Goal: Task Accomplishment & Management: Complete application form

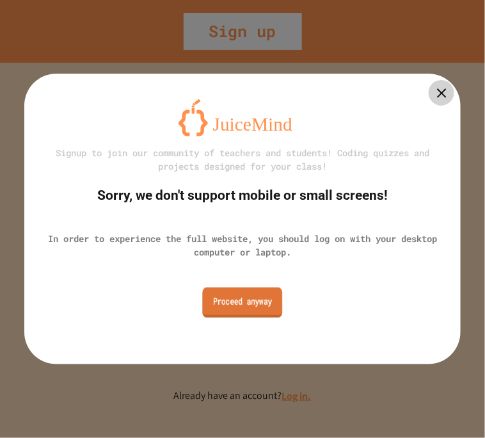
click at [209, 317] on link "Proceed anyway" at bounding box center [243, 302] width 80 height 30
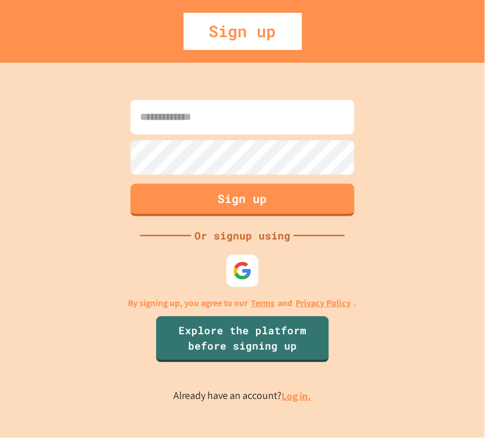
click at [189, 123] on input at bounding box center [243, 117] width 224 height 35
click at [242, 286] on div at bounding box center [242, 270] width 38 height 38
click at [236, 274] on img at bounding box center [242, 270] width 21 height 21
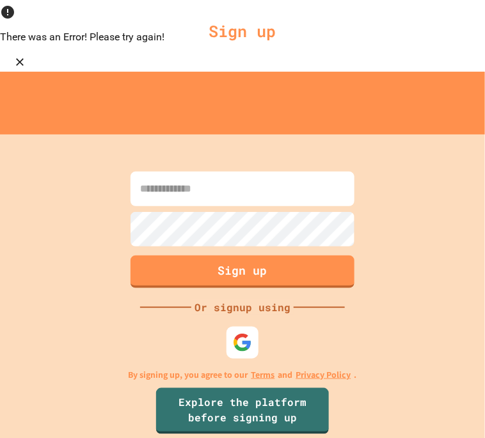
click at [225, 168] on form "Sign up" at bounding box center [242, 229] width 230 height 123
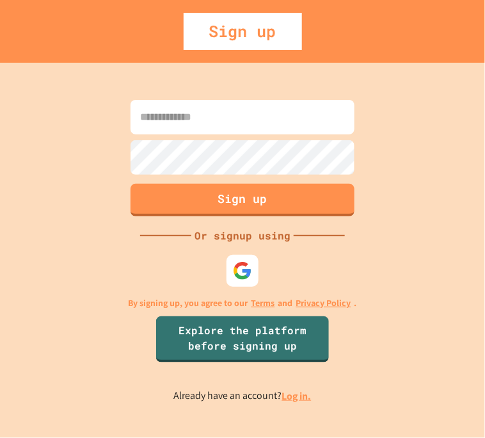
click at [220, 125] on input at bounding box center [243, 117] width 224 height 35
click at [221, 130] on input at bounding box center [243, 117] width 224 height 35
click at [333, 125] on input "**********" at bounding box center [243, 117] width 224 height 35
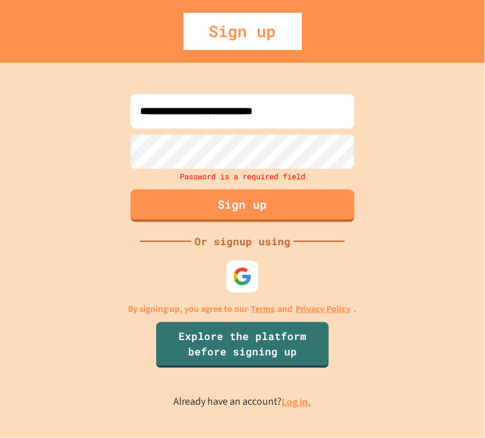
type input "**********"
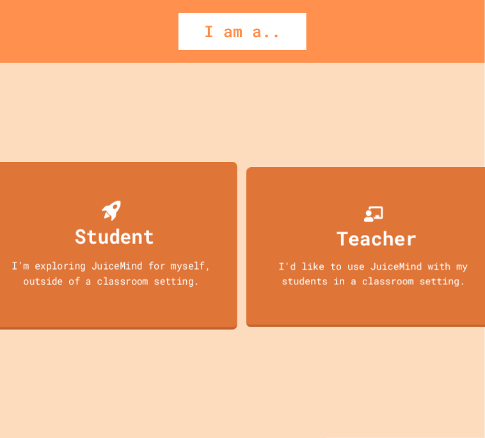
click at [75, 237] on div "Student" at bounding box center [114, 236] width 79 height 30
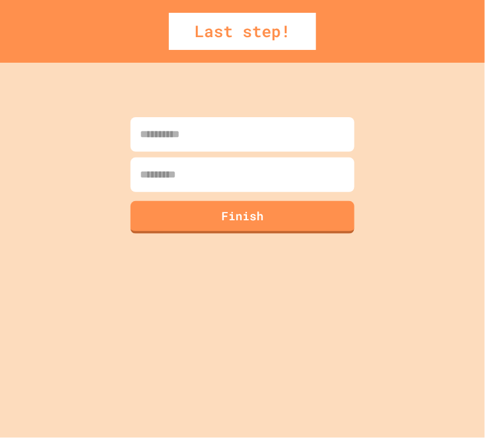
click at [173, 160] on input at bounding box center [243, 174] width 224 height 35
click at [155, 136] on input at bounding box center [243, 134] width 224 height 35
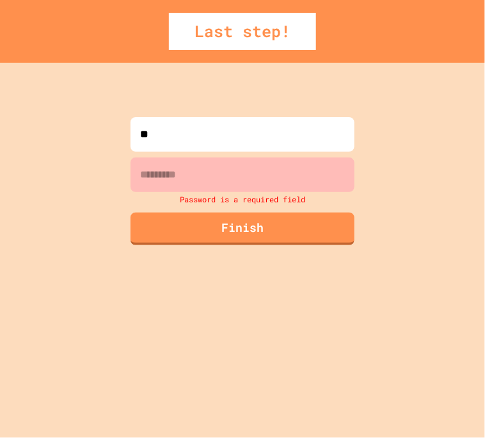
type input "*"
type input "*********"
click at [166, 178] on input at bounding box center [243, 174] width 224 height 35
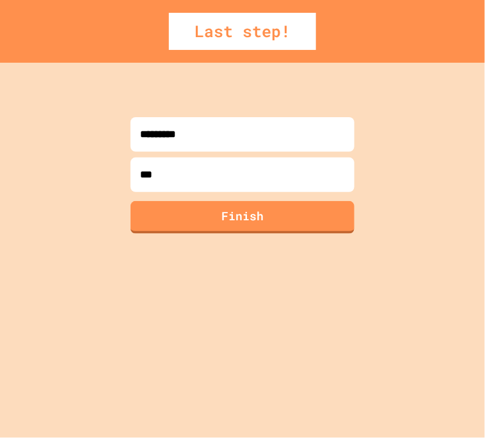
type input "****"
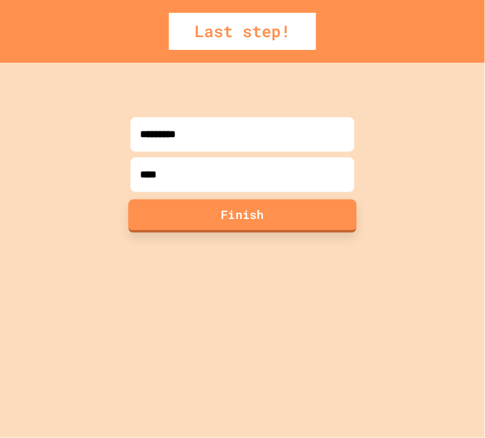
click at [191, 209] on button "Finish" at bounding box center [243, 215] width 228 height 33
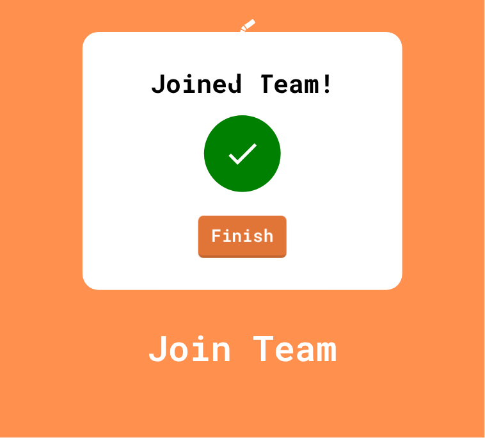
click at [231, 258] on link "Finish" at bounding box center [242, 237] width 88 height 42
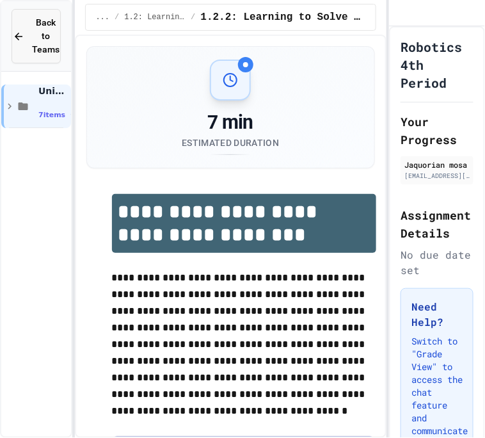
click at [56, 38] on span "Back to Teams" at bounding box center [46, 36] width 28 height 40
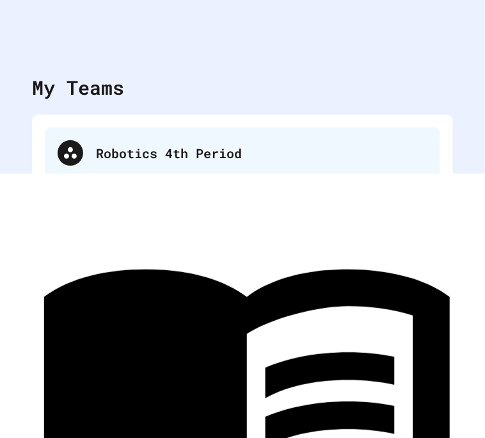
click at [134, 157] on div "Robotics 4th Period" at bounding box center [261, 152] width 331 height 19
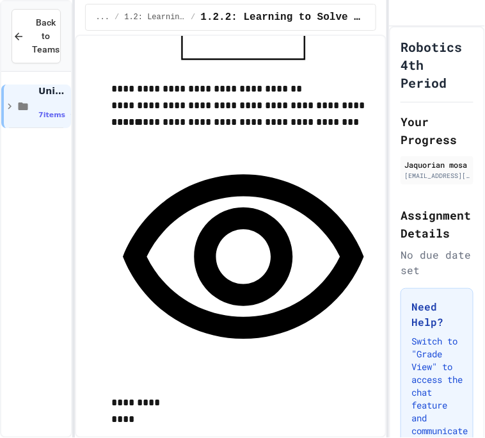
scroll to position [1685, 0]
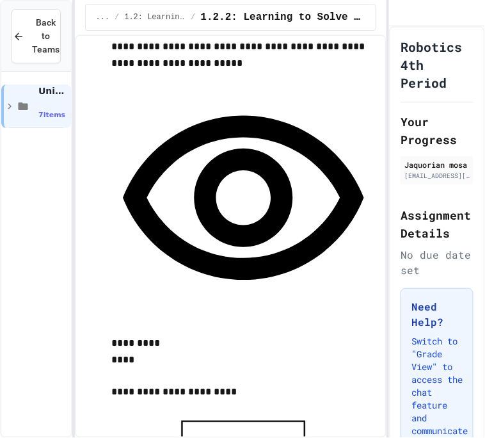
scroll to position [1224, 0]
